Goal: Task Accomplishment & Management: Manage account settings

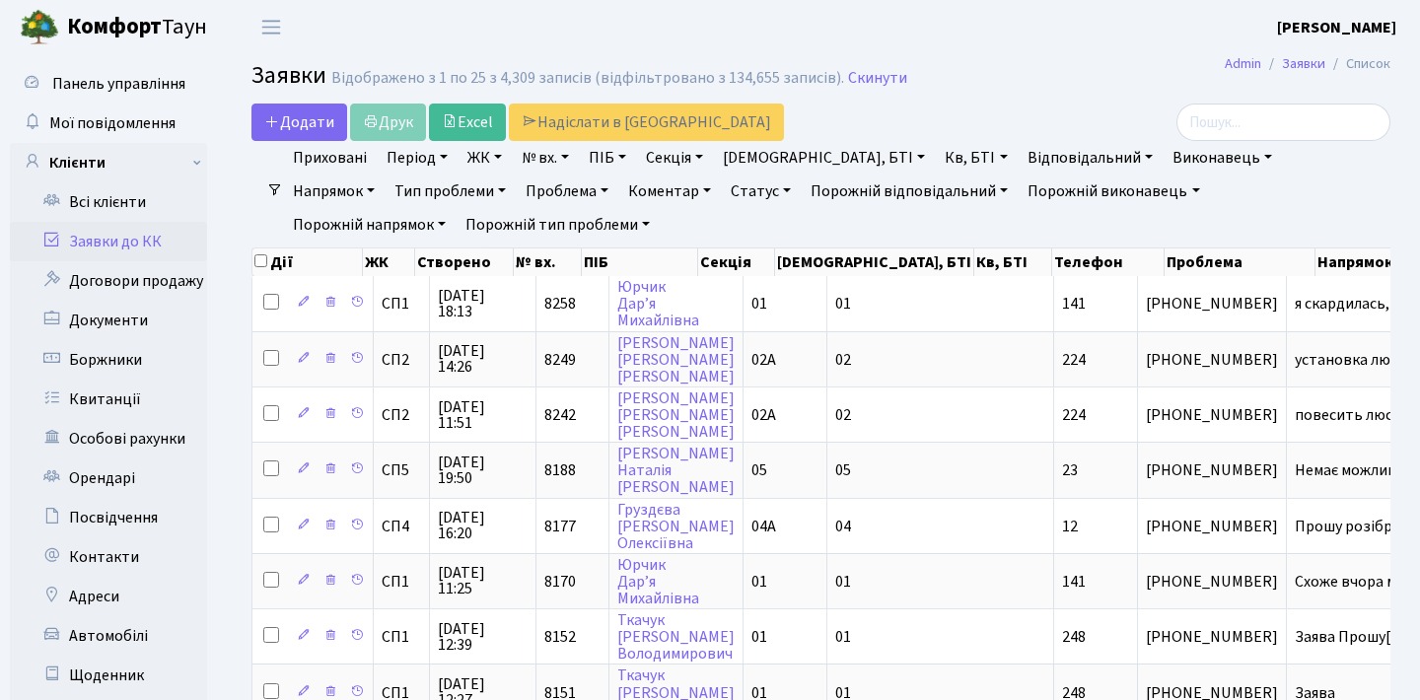
select select "25"
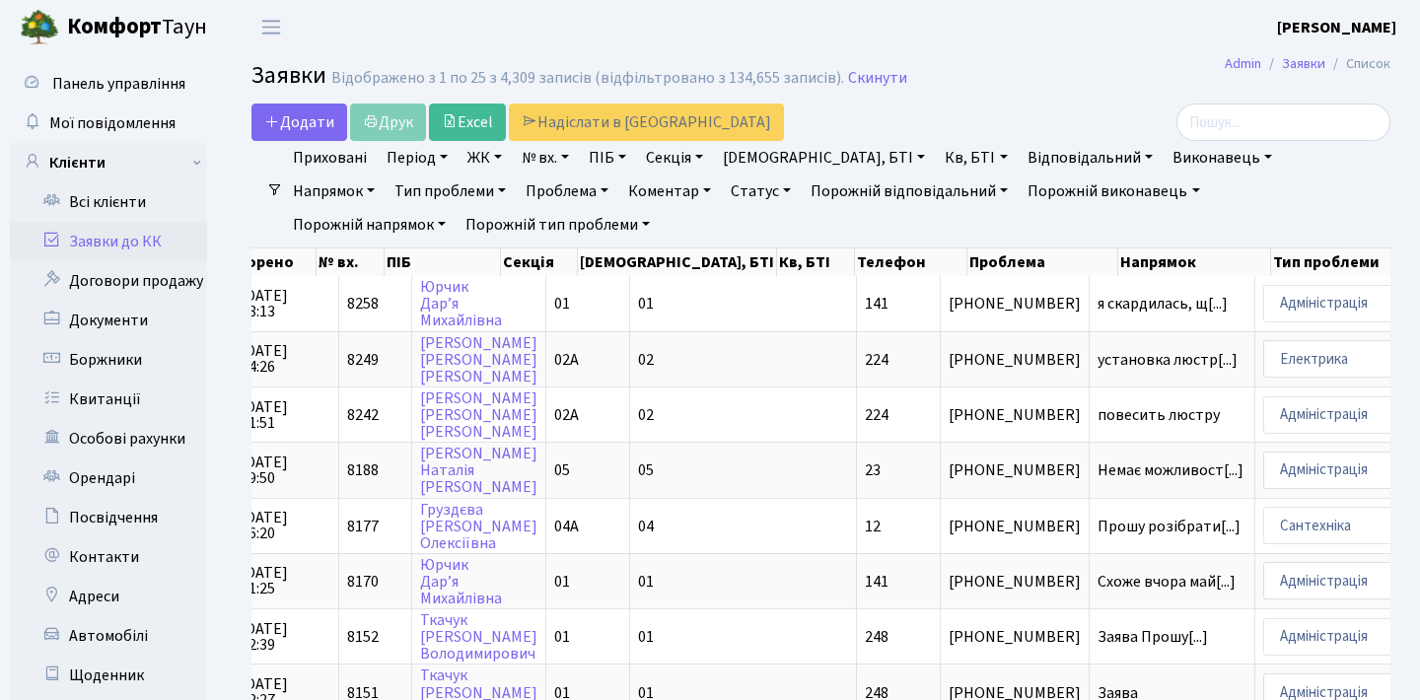
click at [146, 234] on link "Заявки до КК" at bounding box center [108, 241] width 197 height 39
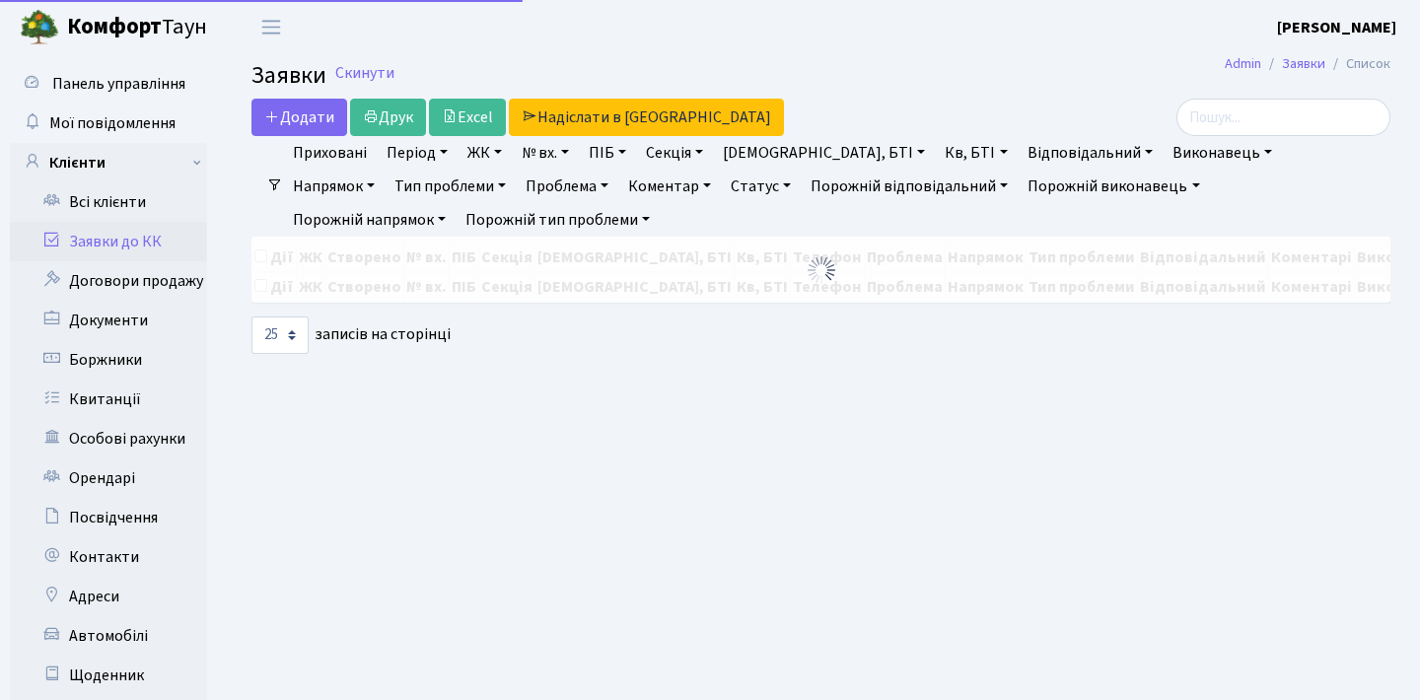
select select "25"
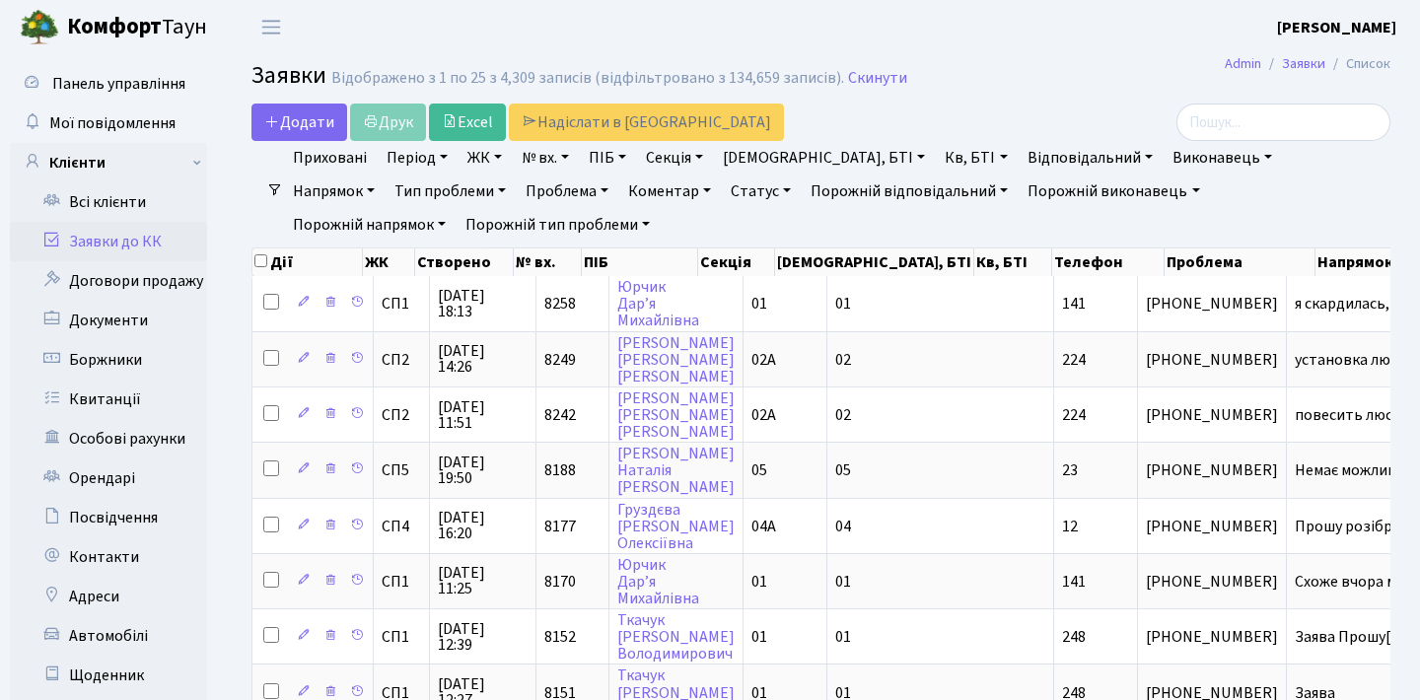
click at [138, 241] on link "Заявки до КК" at bounding box center [108, 241] width 197 height 39
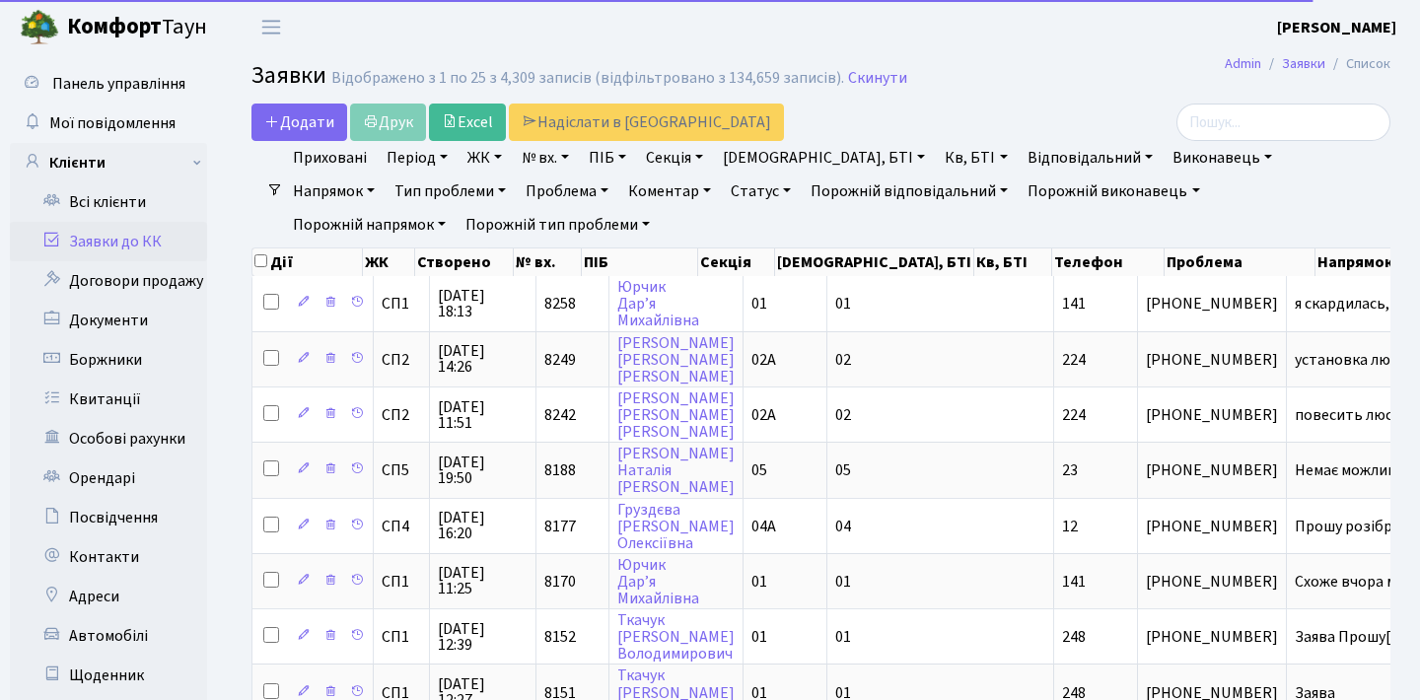
select select "25"
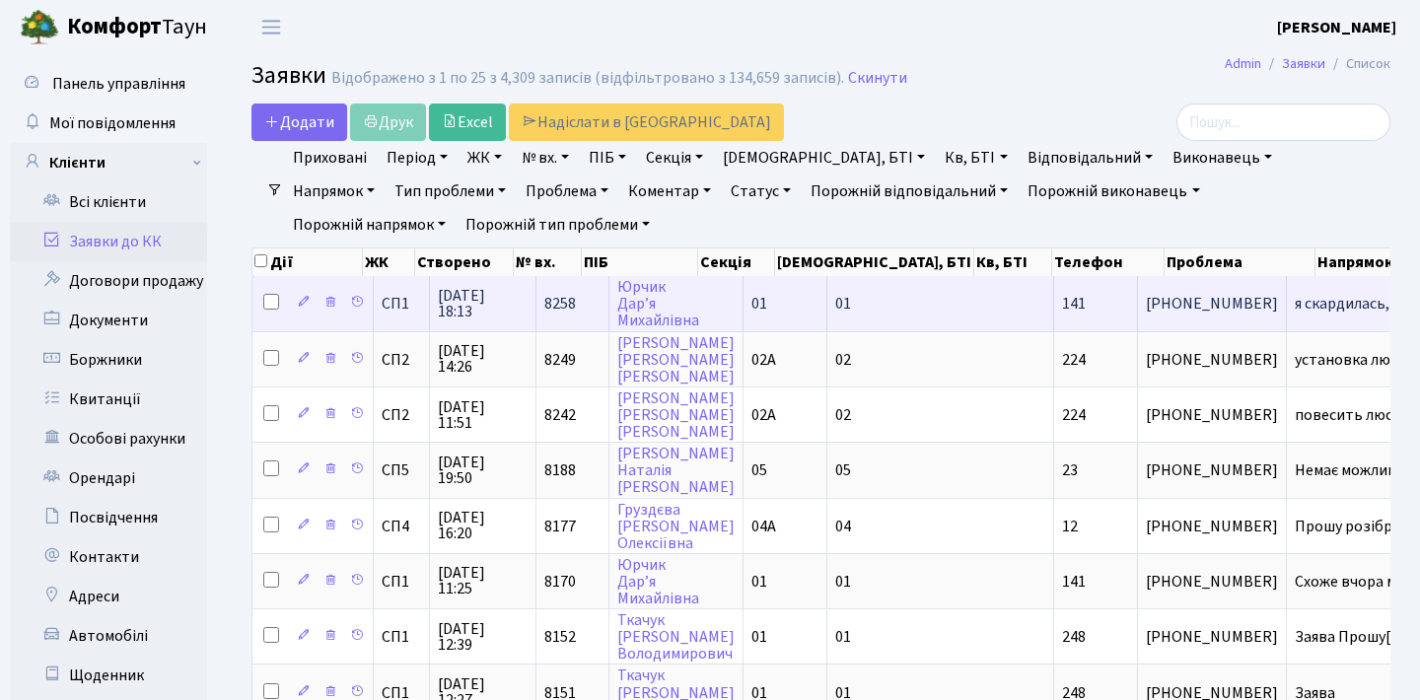
click at [651, 317] on td "Юрчик Дар’я Михайлівна" at bounding box center [676, 303] width 134 height 54
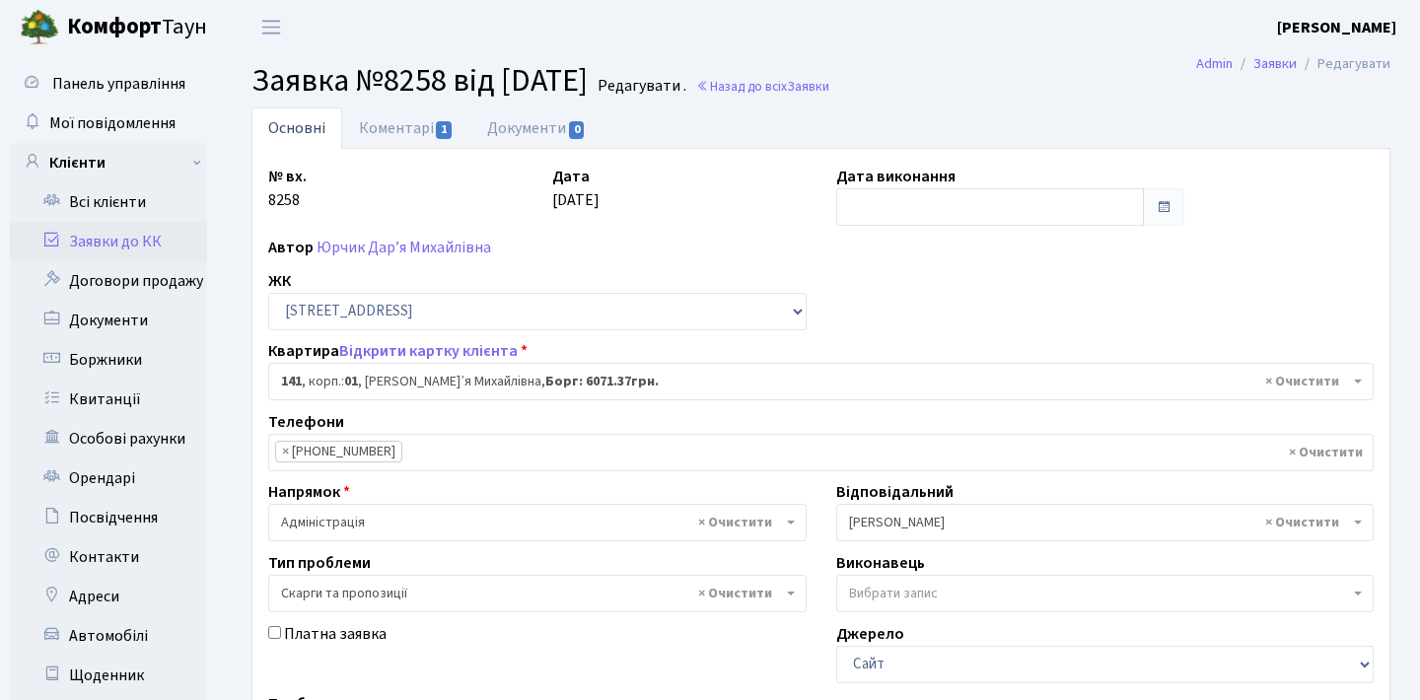
select select "20066"
select select "55"
click at [436, 244] on link "Юрчик Дар’я Михайлівна" at bounding box center [403, 248] width 174 height 22
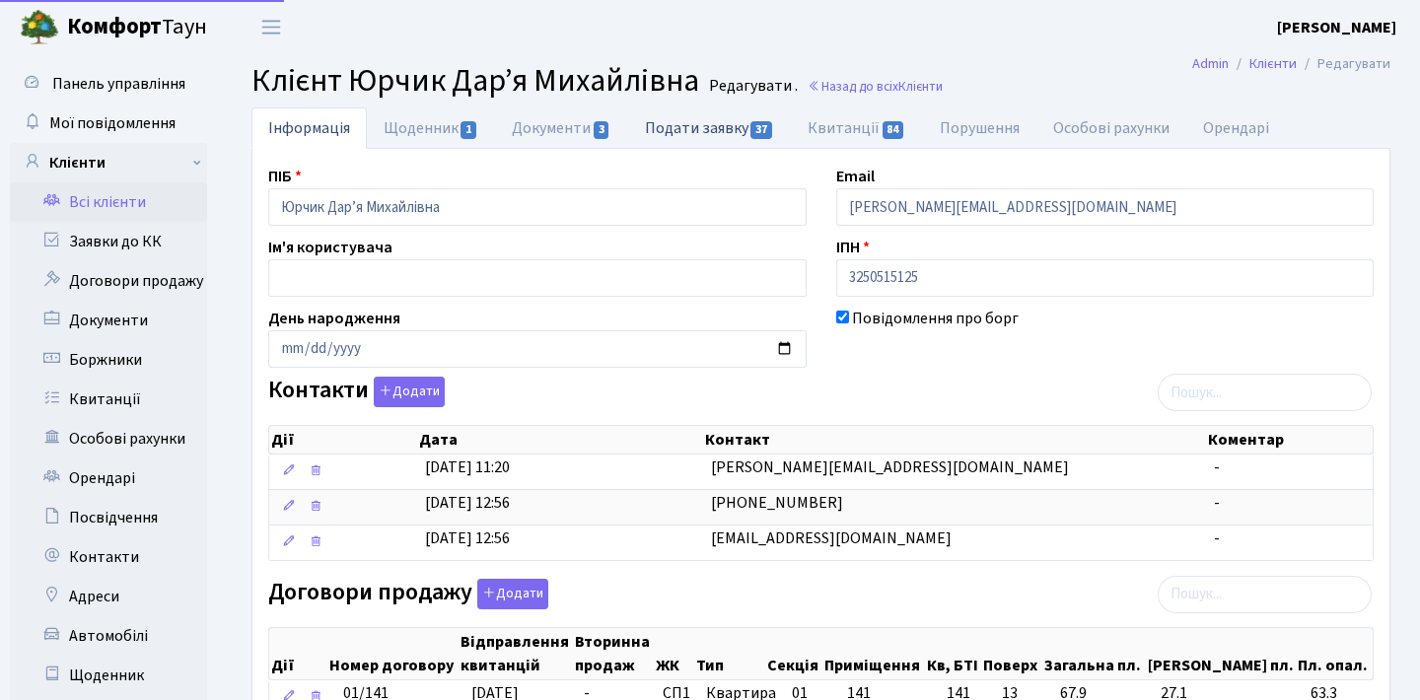
click at [751, 142] on link "Подати заявку 37" at bounding box center [709, 127] width 163 height 40
select select "25"
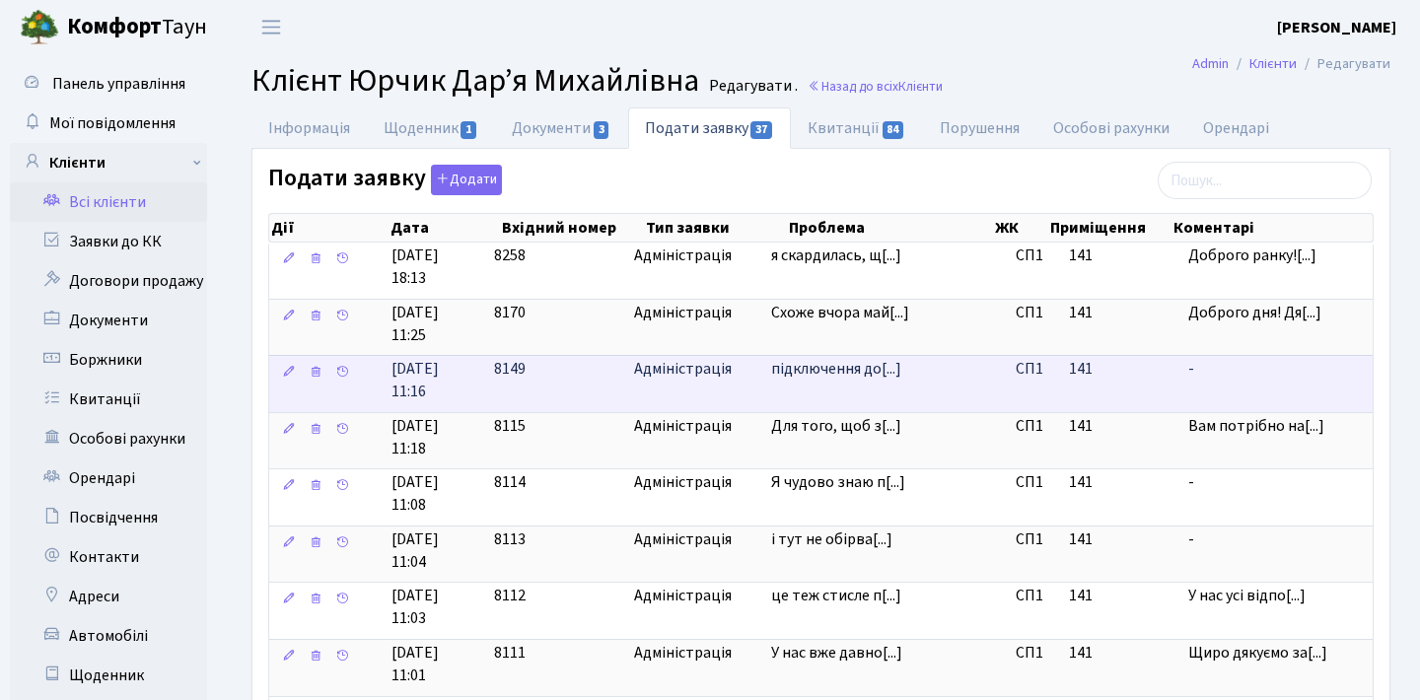
click at [874, 376] on td "підключення до[...]" at bounding box center [885, 383] width 244 height 57
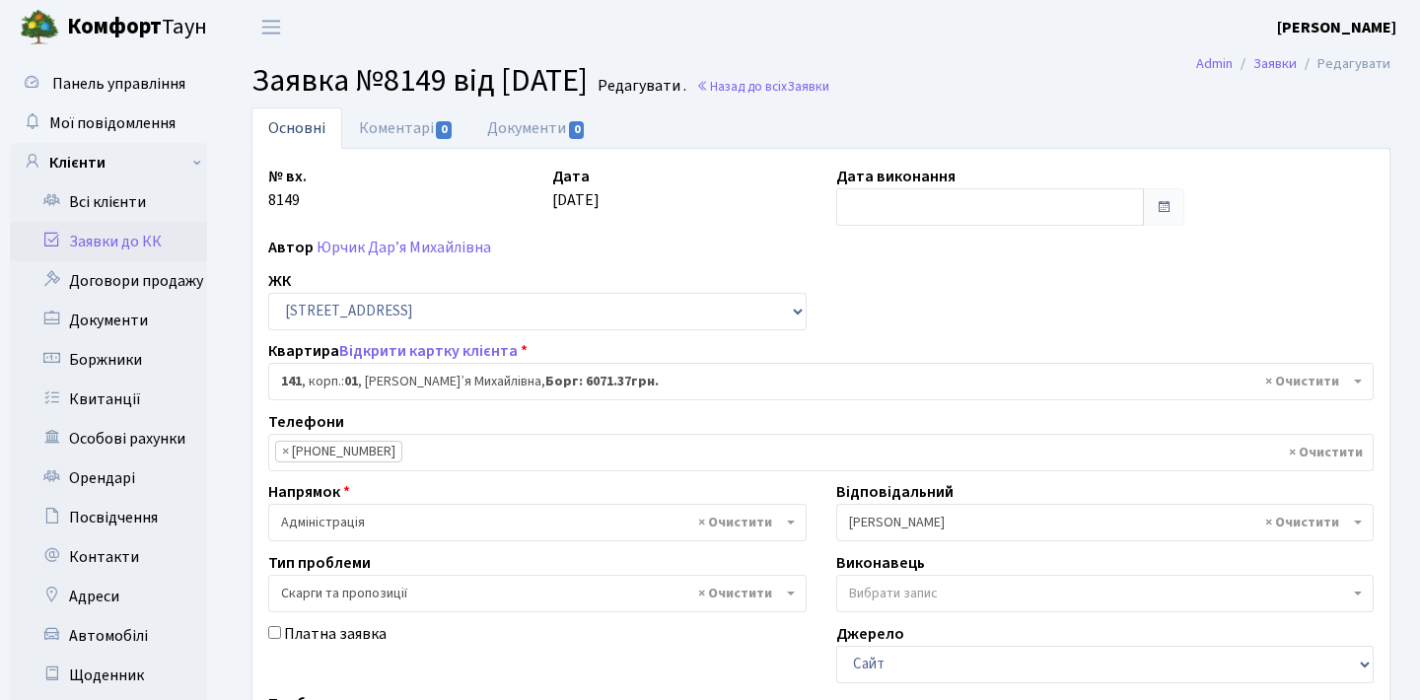
select select "20066"
select select "55"
click at [100, 237] on link "Заявки до КК" at bounding box center [108, 241] width 197 height 39
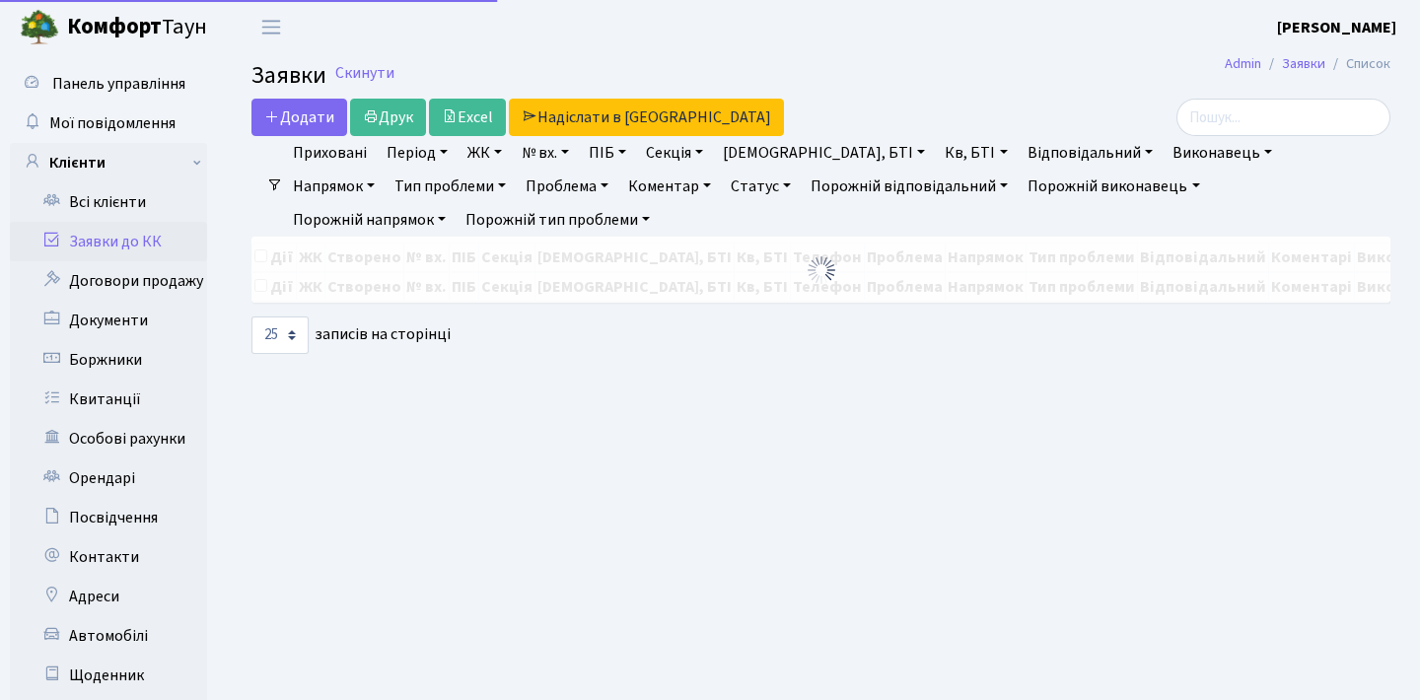
select select "25"
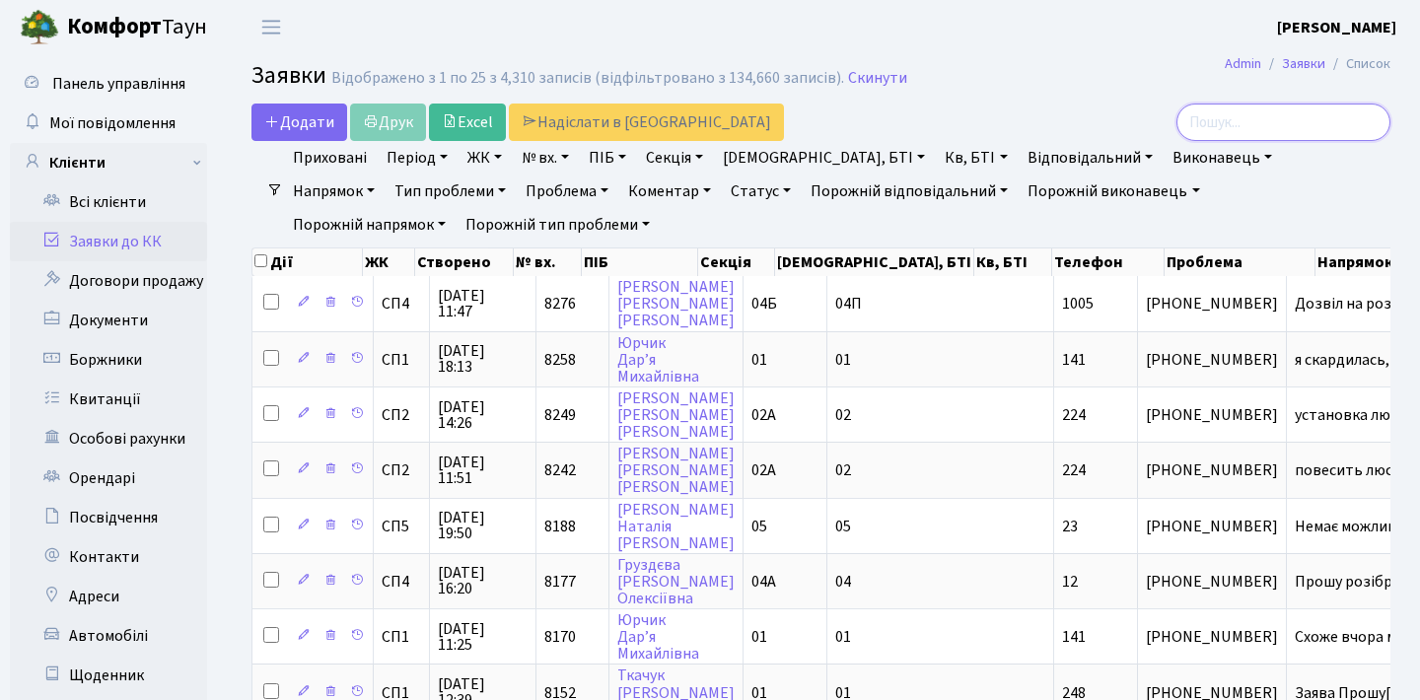
click at [1279, 112] on input "search" at bounding box center [1283, 122] width 214 height 37
paste input "Провести ревізію і замінити батареї що відповідають за "доведення кабіни до пов…"
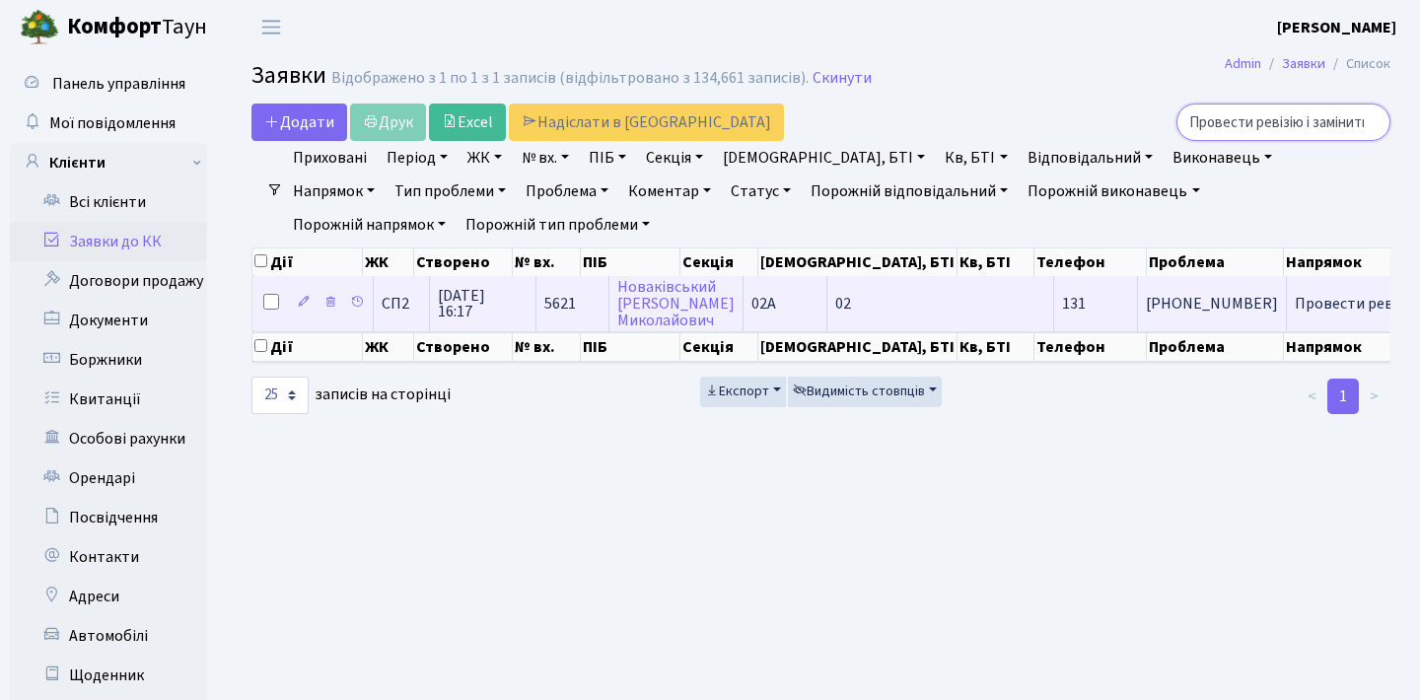
type input "Провести ревізію і замінити батареї що відповідають за "доведення кабіни до пов…"
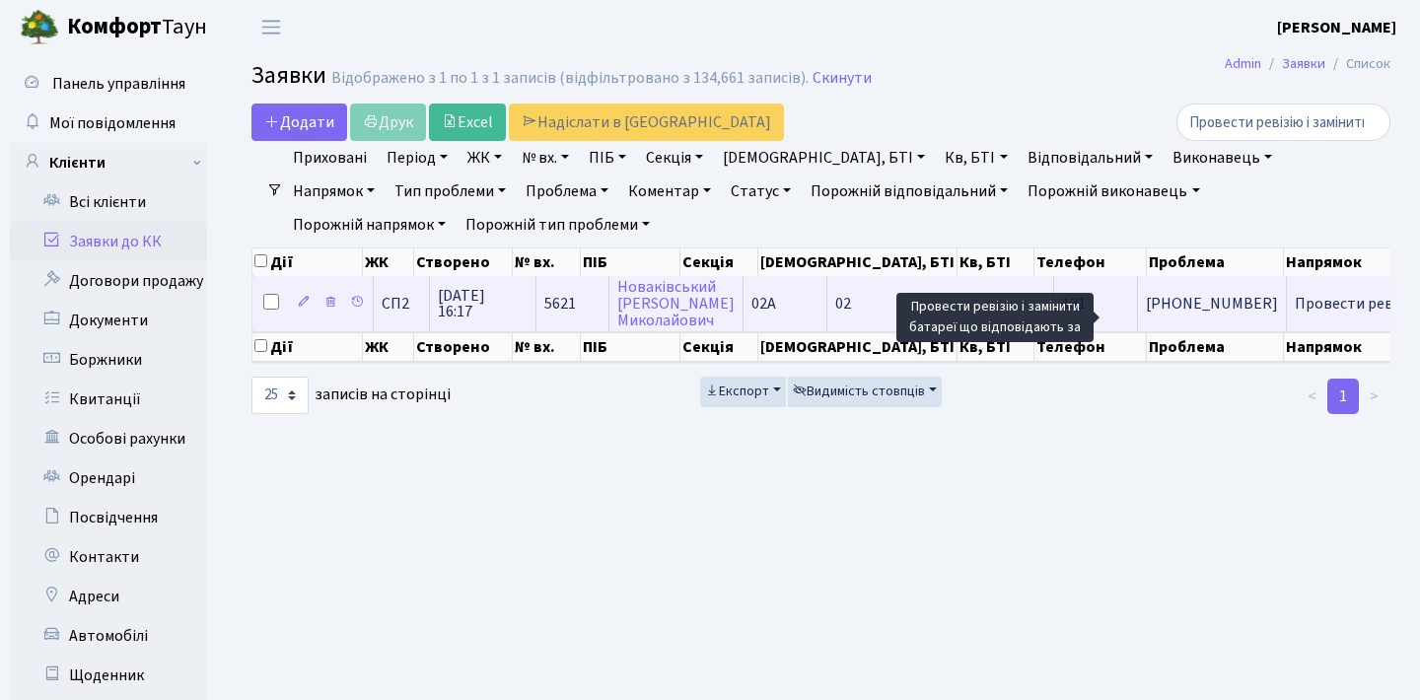
click at [1294, 314] on span "Провести ревізі[...]" at bounding box center [1361, 304] width 134 height 22
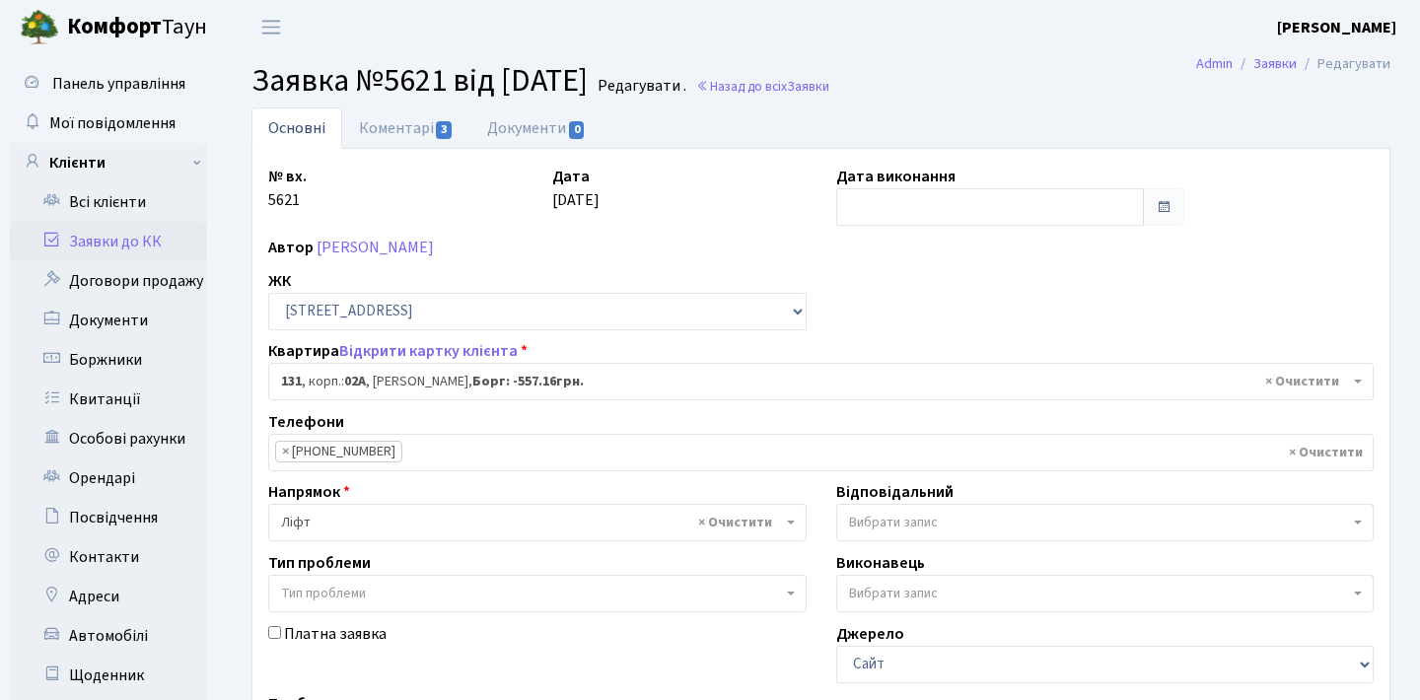
select select "20381"
click at [426, 121] on link "Коментарі 3" at bounding box center [406, 127] width 128 height 40
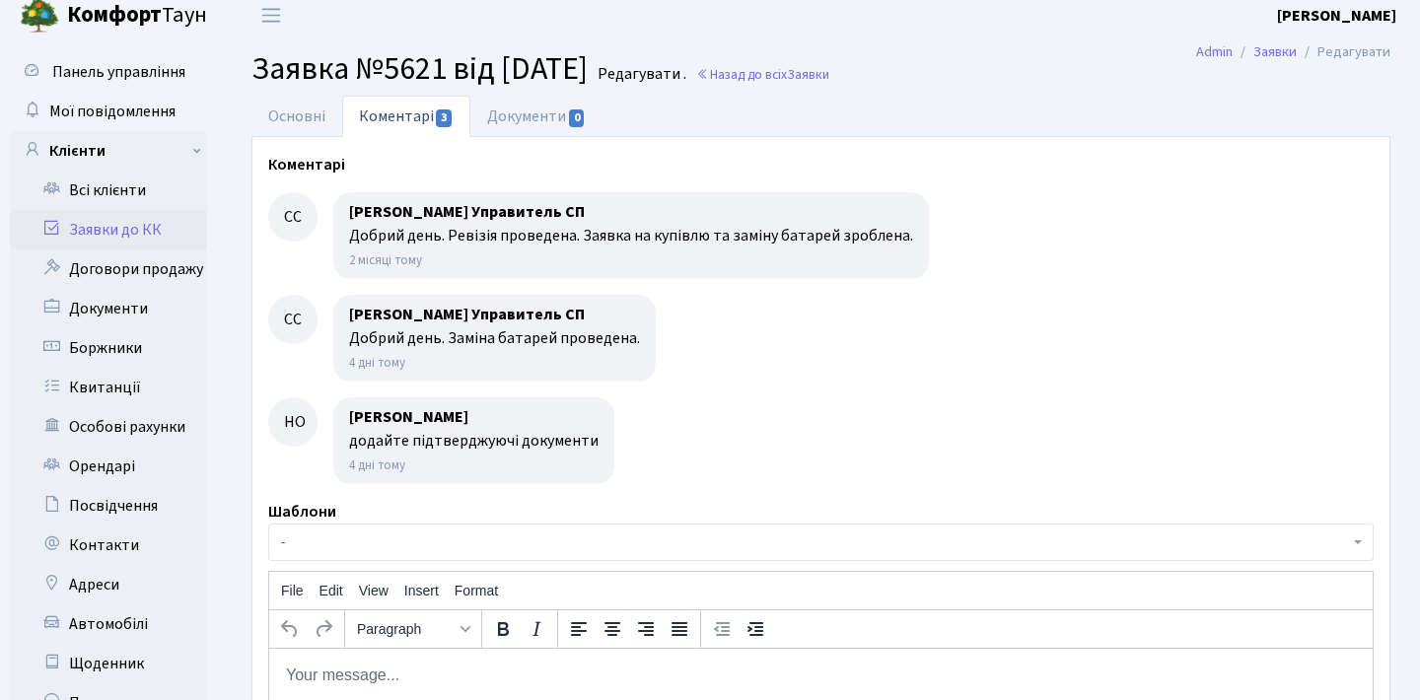
scroll to position [4, 0]
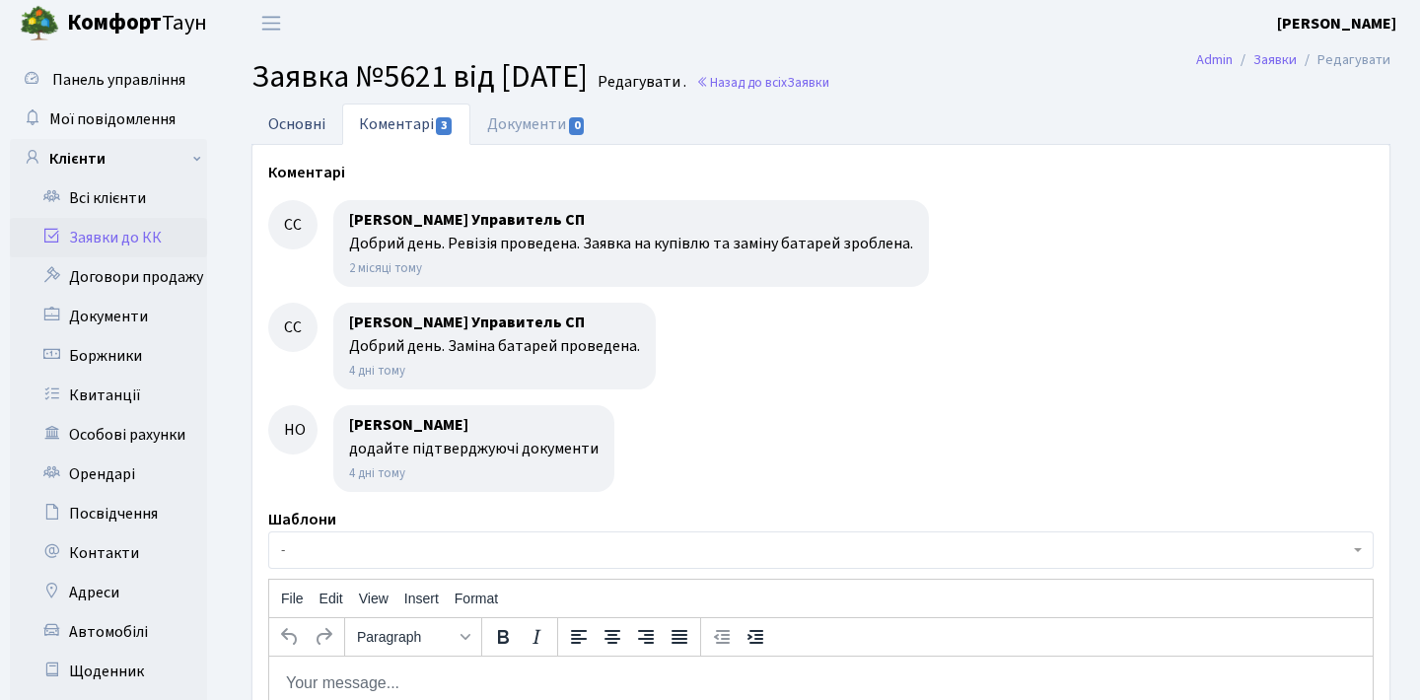
click at [318, 115] on link "Основні" at bounding box center [296, 124] width 91 height 40
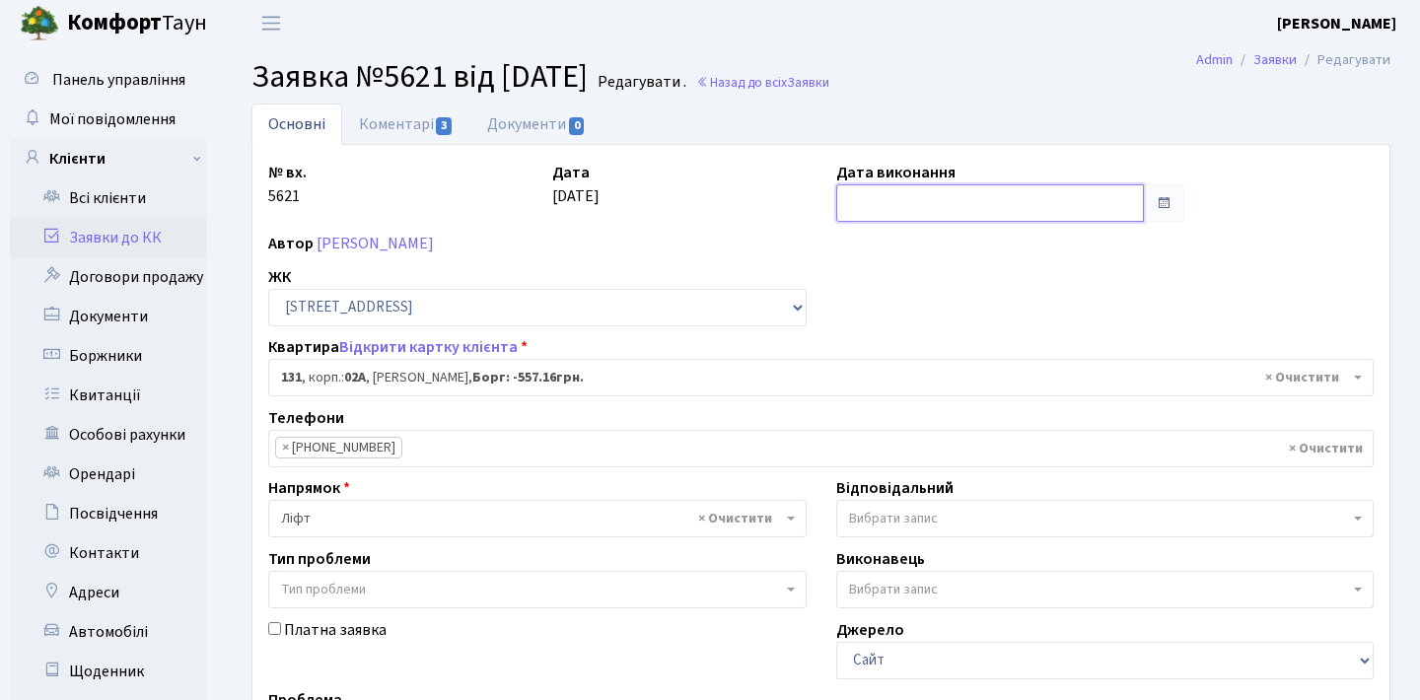
click at [1020, 200] on input "text" at bounding box center [990, 202] width 309 height 37
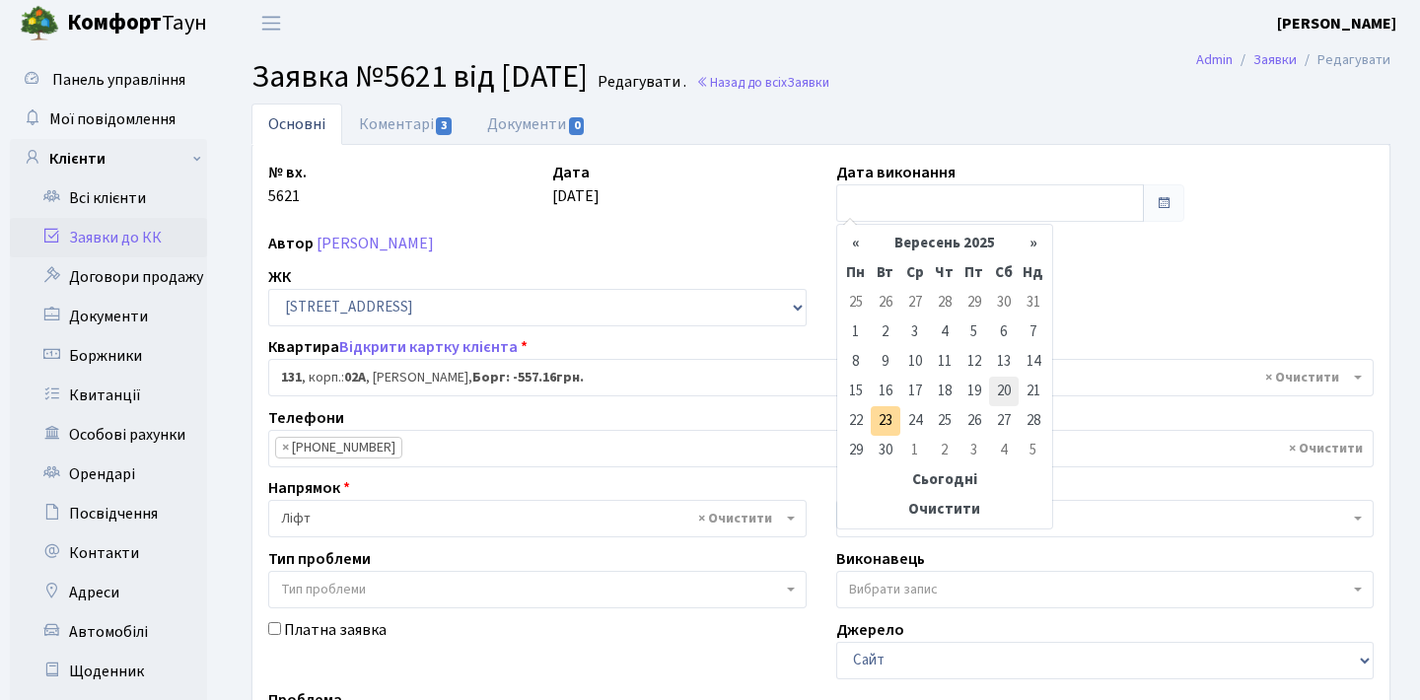
click at [995, 388] on td "20" at bounding box center [1004, 392] width 30 height 30
type input "[DATE]"
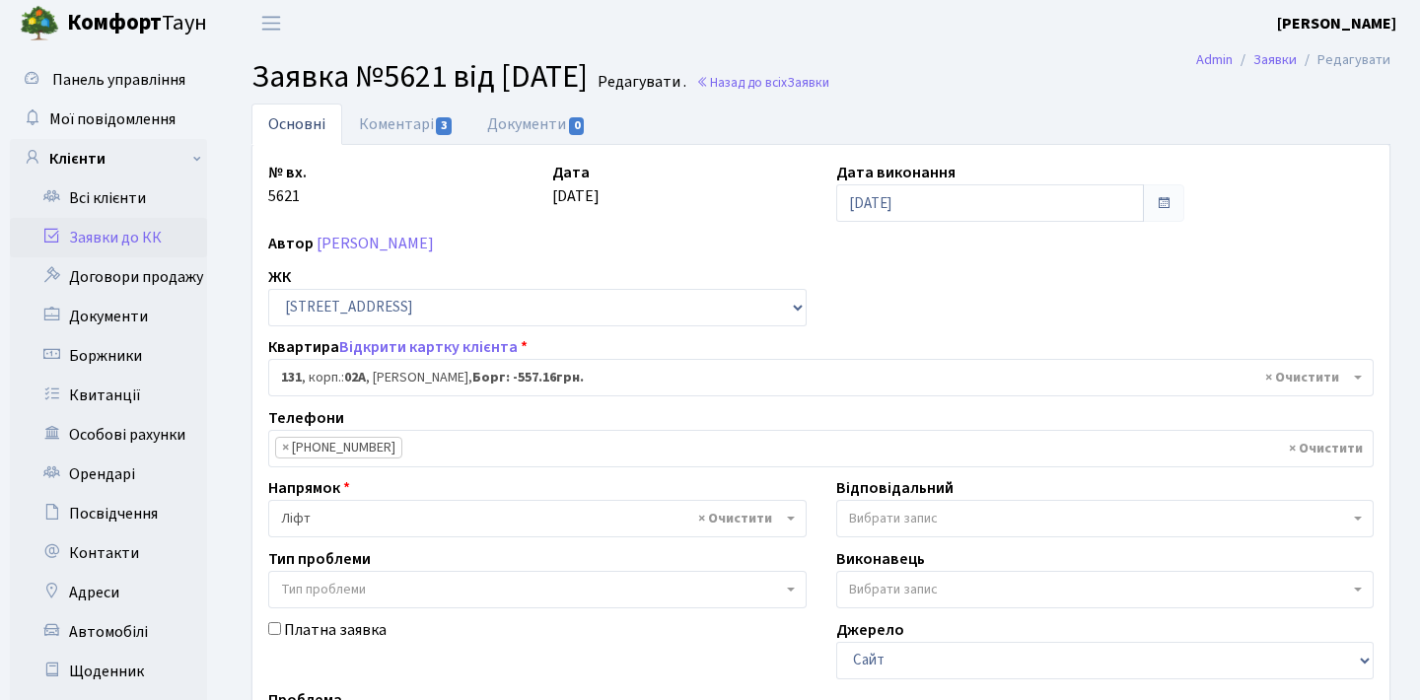
scroll to position [98, 0]
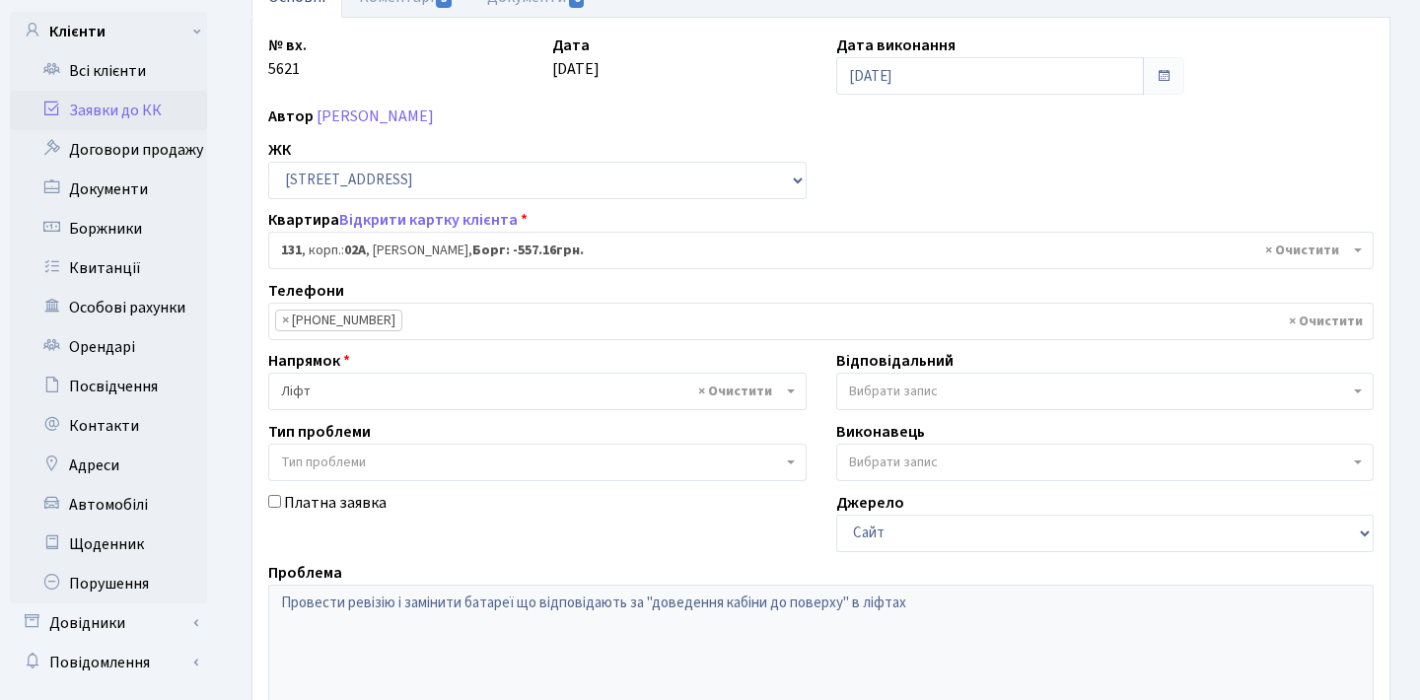
click at [611, 426] on div "Тип проблеми Тип проблеми" at bounding box center [537, 450] width 568 height 61
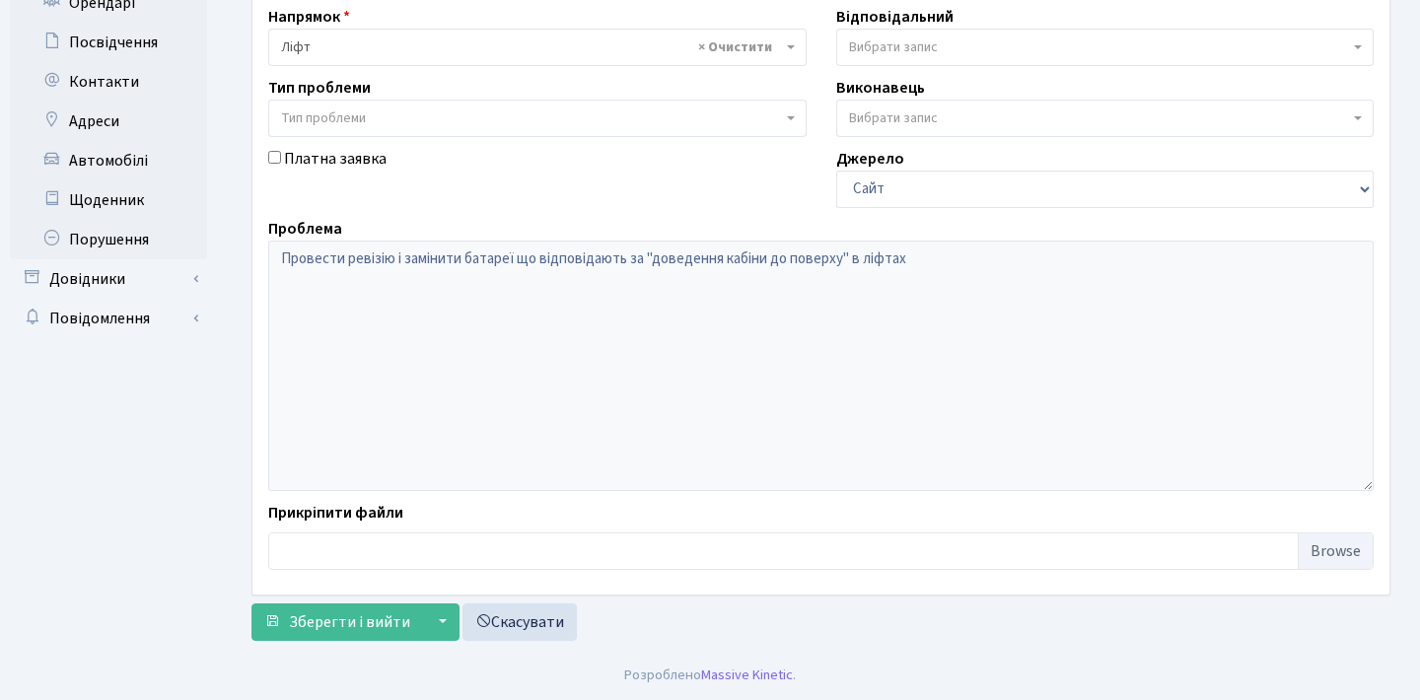
scroll to position [475, 0]
click at [343, 621] on span "Зберегти і вийти" at bounding box center [349, 622] width 121 height 22
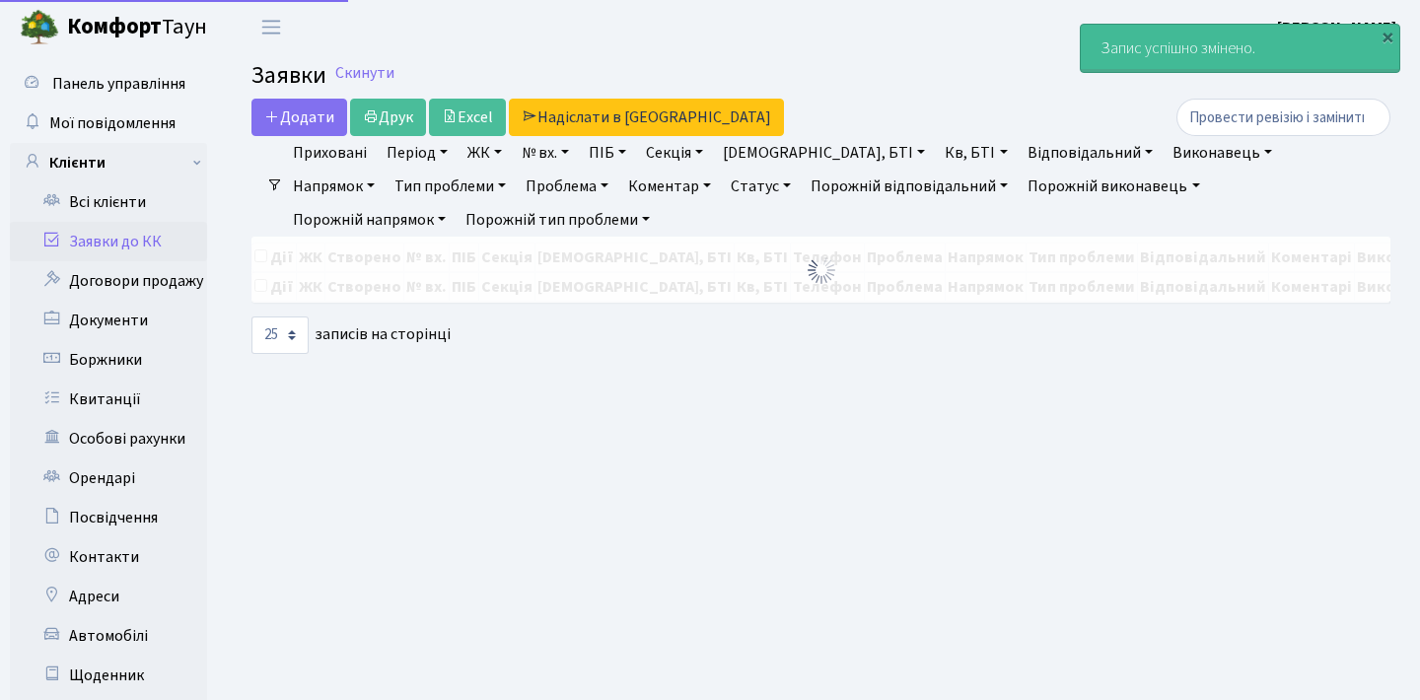
select select "25"
